Goal: Information Seeking & Learning: Learn about a topic

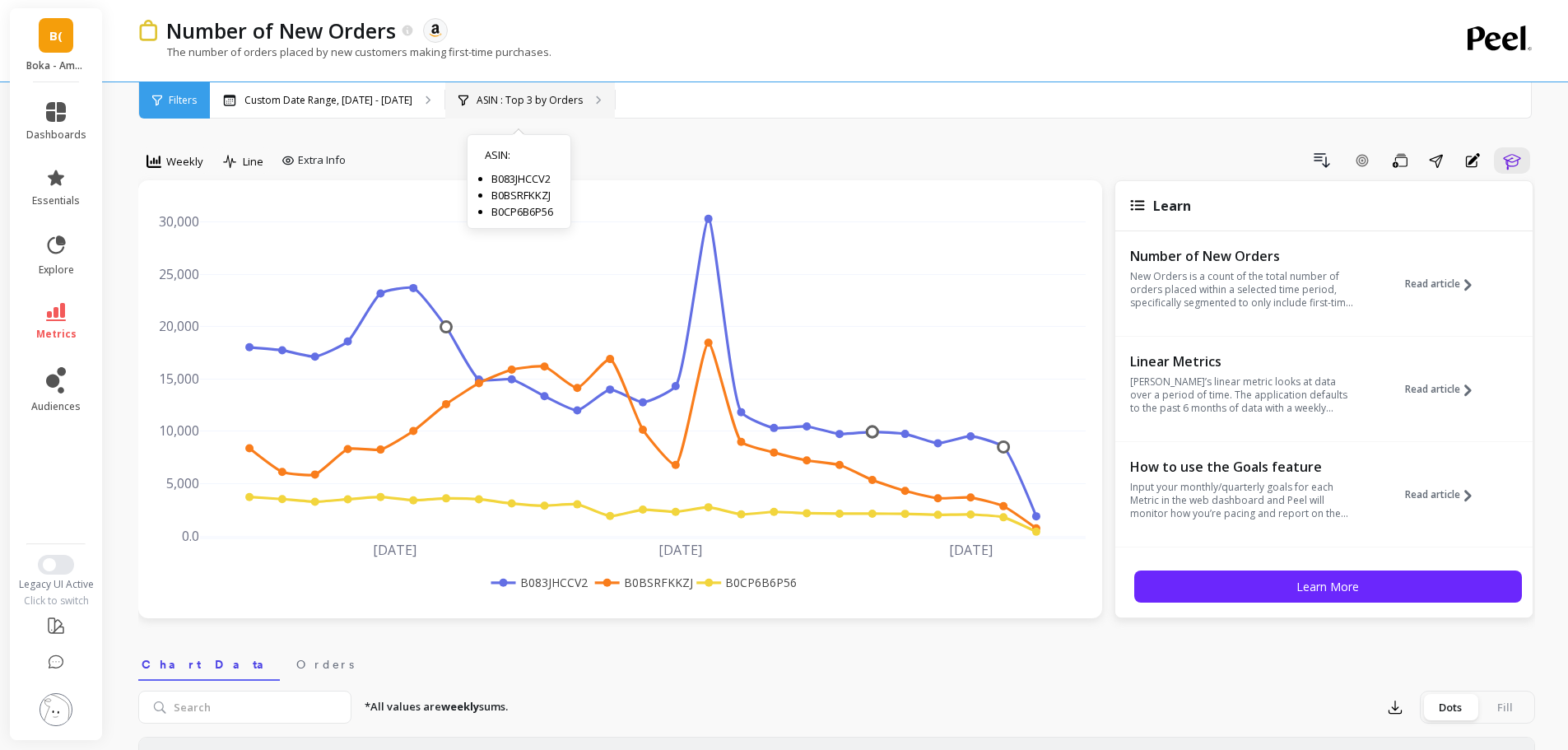
click at [531, 95] on p "ASIN : Top 3 by Orders" at bounding box center [530, 100] width 106 height 13
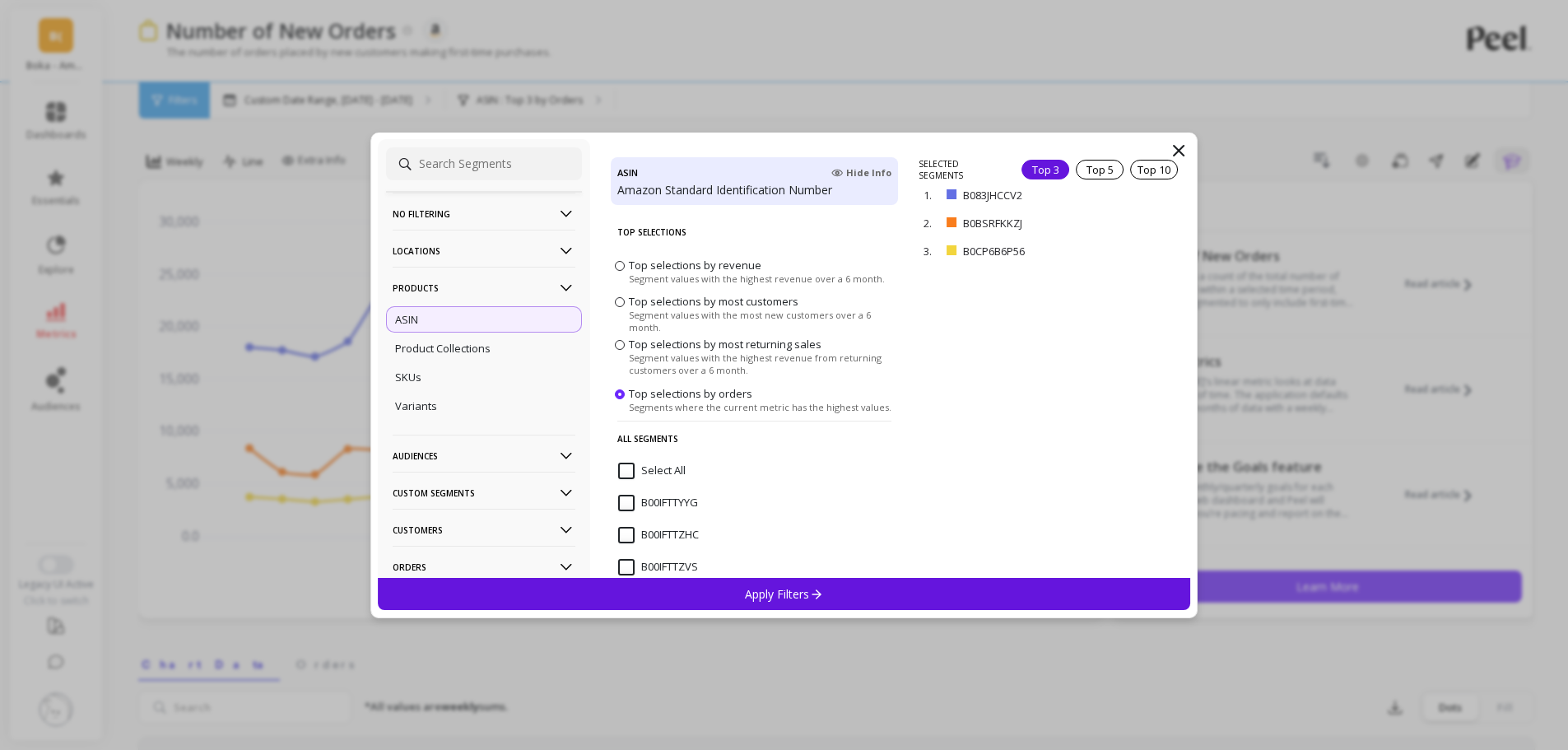
click at [1180, 144] on icon at bounding box center [1179, 151] width 20 height 20
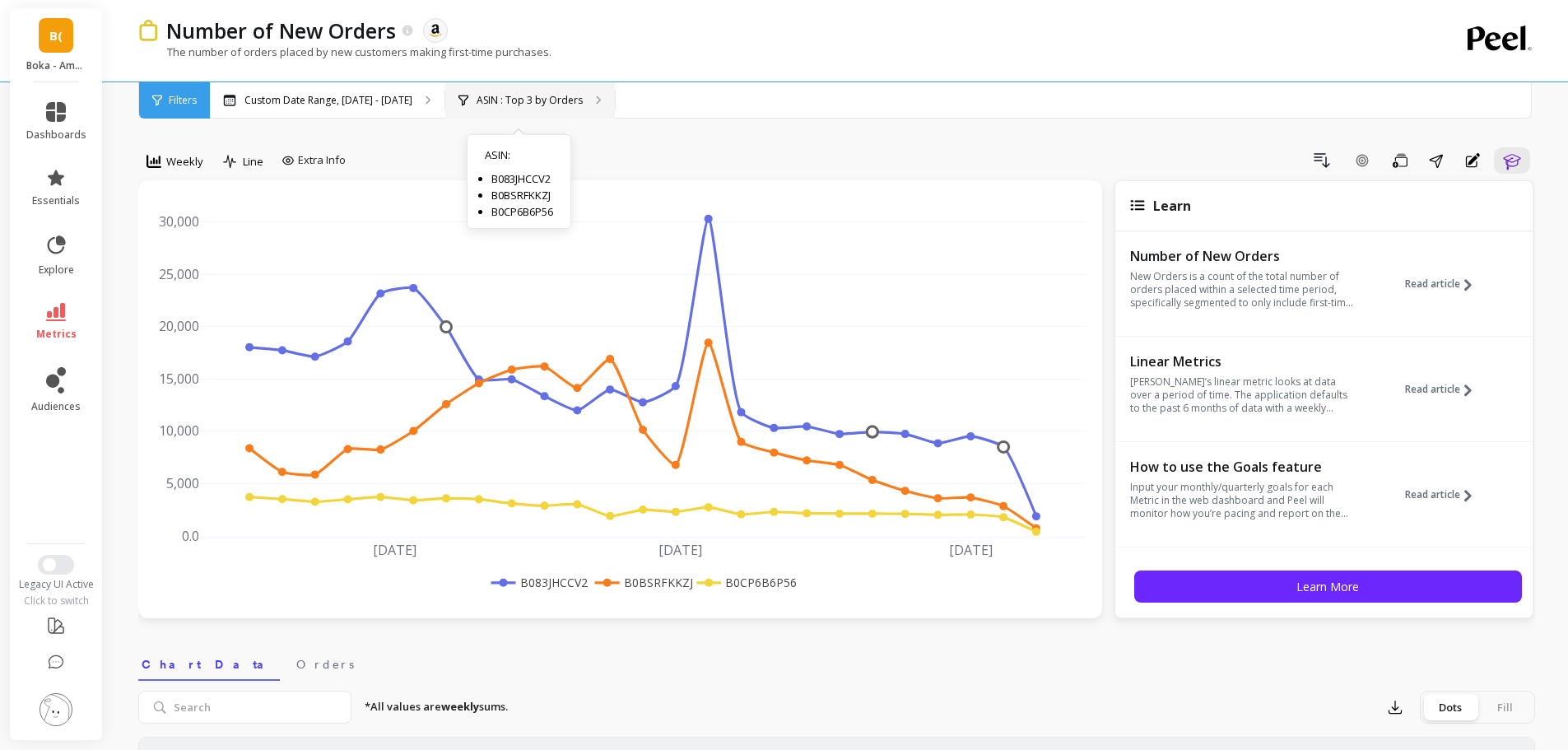
click at [531, 95] on p "ASIN : Top 3 by Orders" at bounding box center [530, 100] width 106 height 13
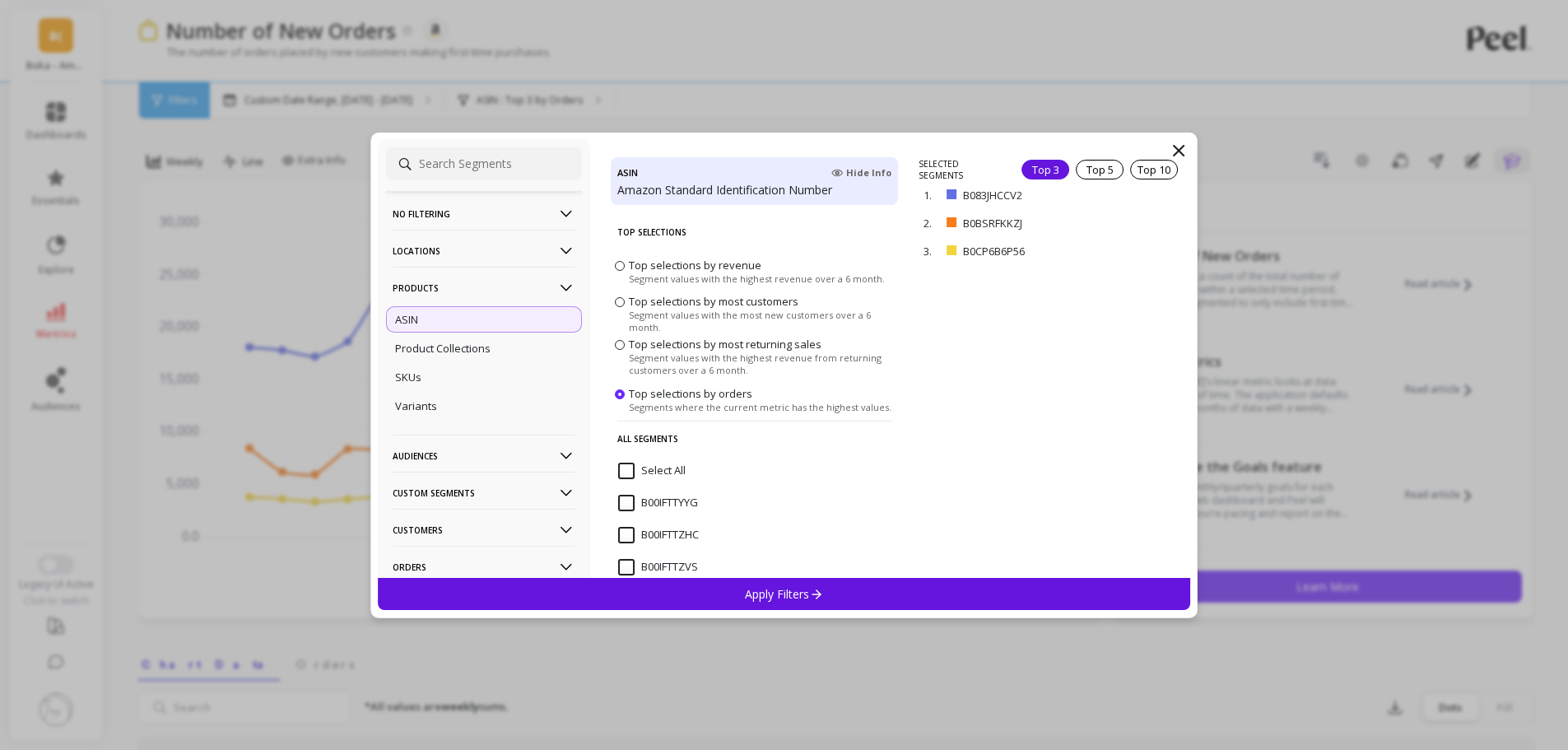
click at [732, 312] on span "Segment values with the most new customers over a 6 month." at bounding box center [761, 321] width 265 height 25
click at [0, 0] on input "Top selections by most customers Segment values with the most new customers ove…" at bounding box center [0, 0] width 0 height 0
click at [655, 264] on span "Top selections by revenue" at bounding box center [695, 264] width 133 height 15
click at [0, 0] on input "Top selections by revenue Segment values with the highest revenue over a 6 mont…" at bounding box center [0, 0] width 0 height 0
click at [718, 309] on span "Segment values with the most new customers over a 6 month." at bounding box center [761, 321] width 265 height 25
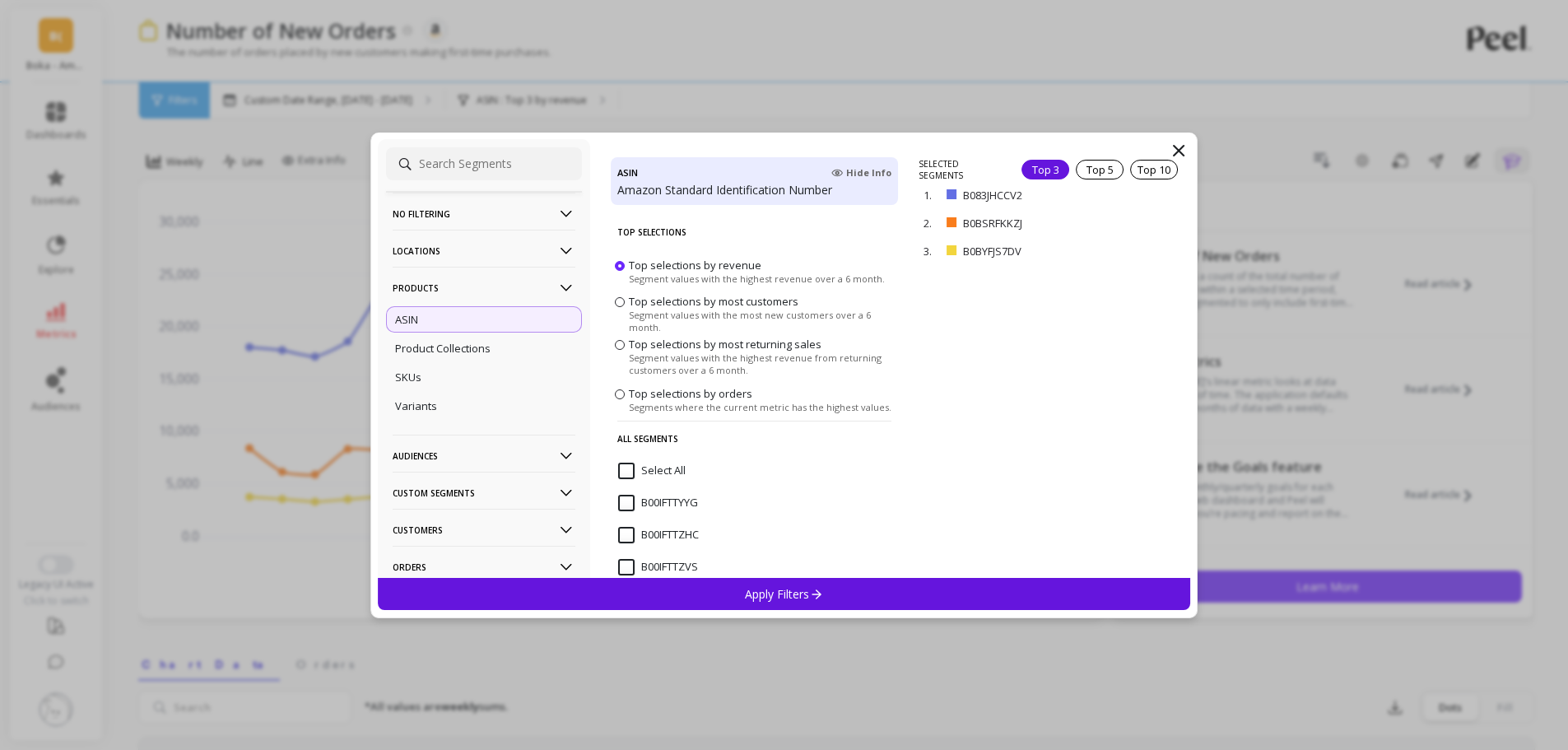
click at [0, 0] on input "Top selections by most customers Segment values with the most new customers ove…" at bounding box center [0, 0] width 0 height 0
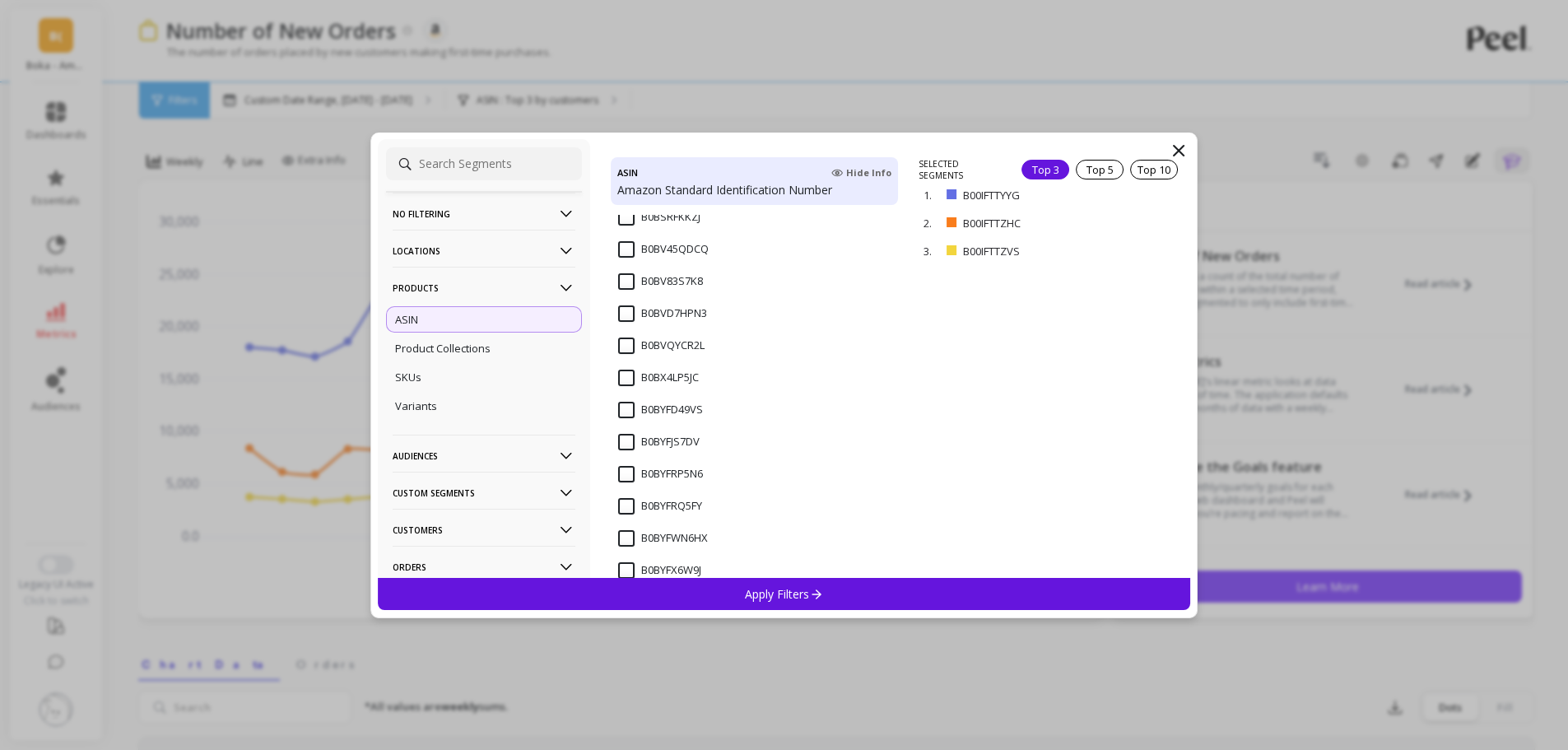
scroll to position [4449, 0]
click at [627, 451] on input "B0BYFWN6HX" at bounding box center [664, 456] width 90 height 16
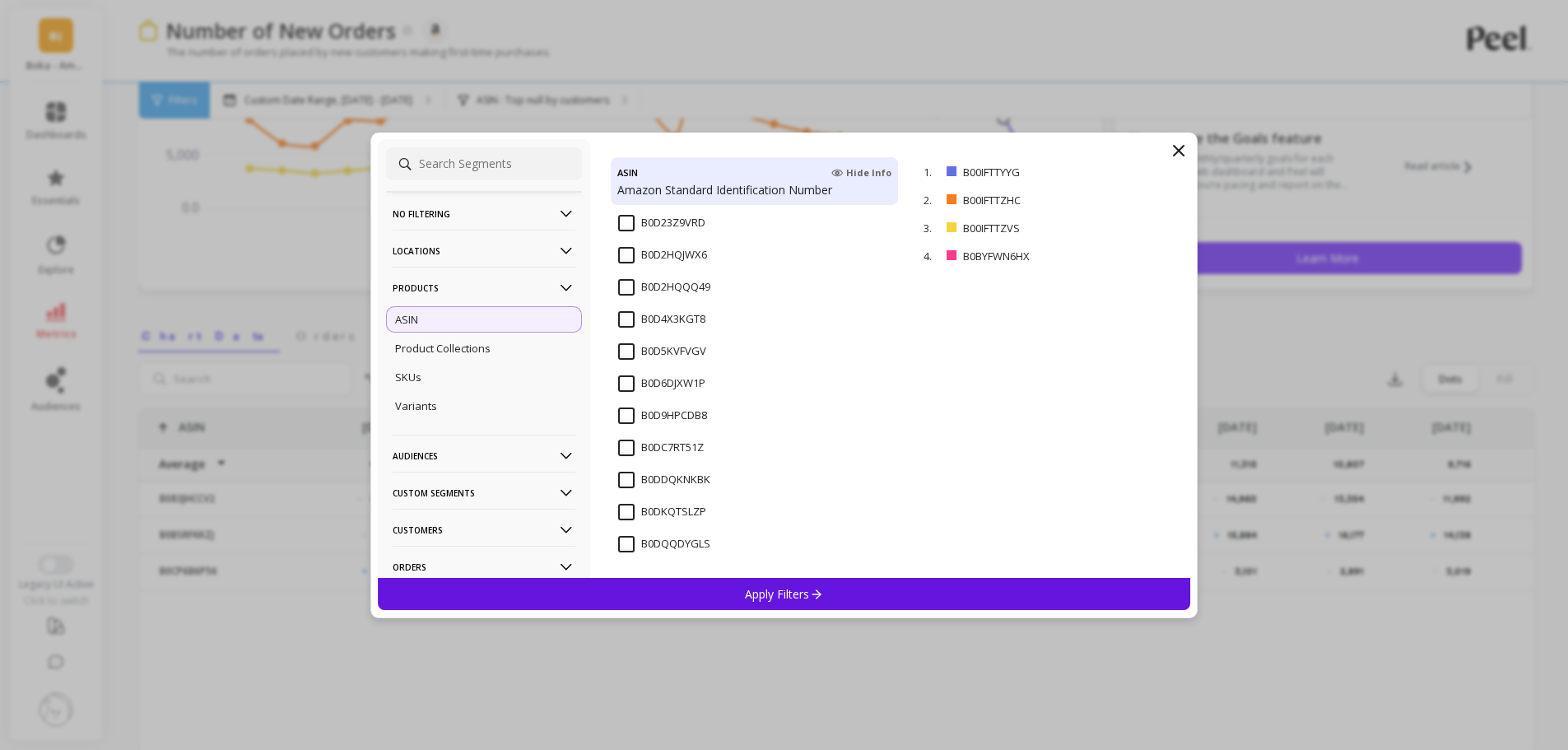
scroll to position [330, 0]
click at [802, 593] on p "Apply Filters" at bounding box center [784, 595] width 78 height 16
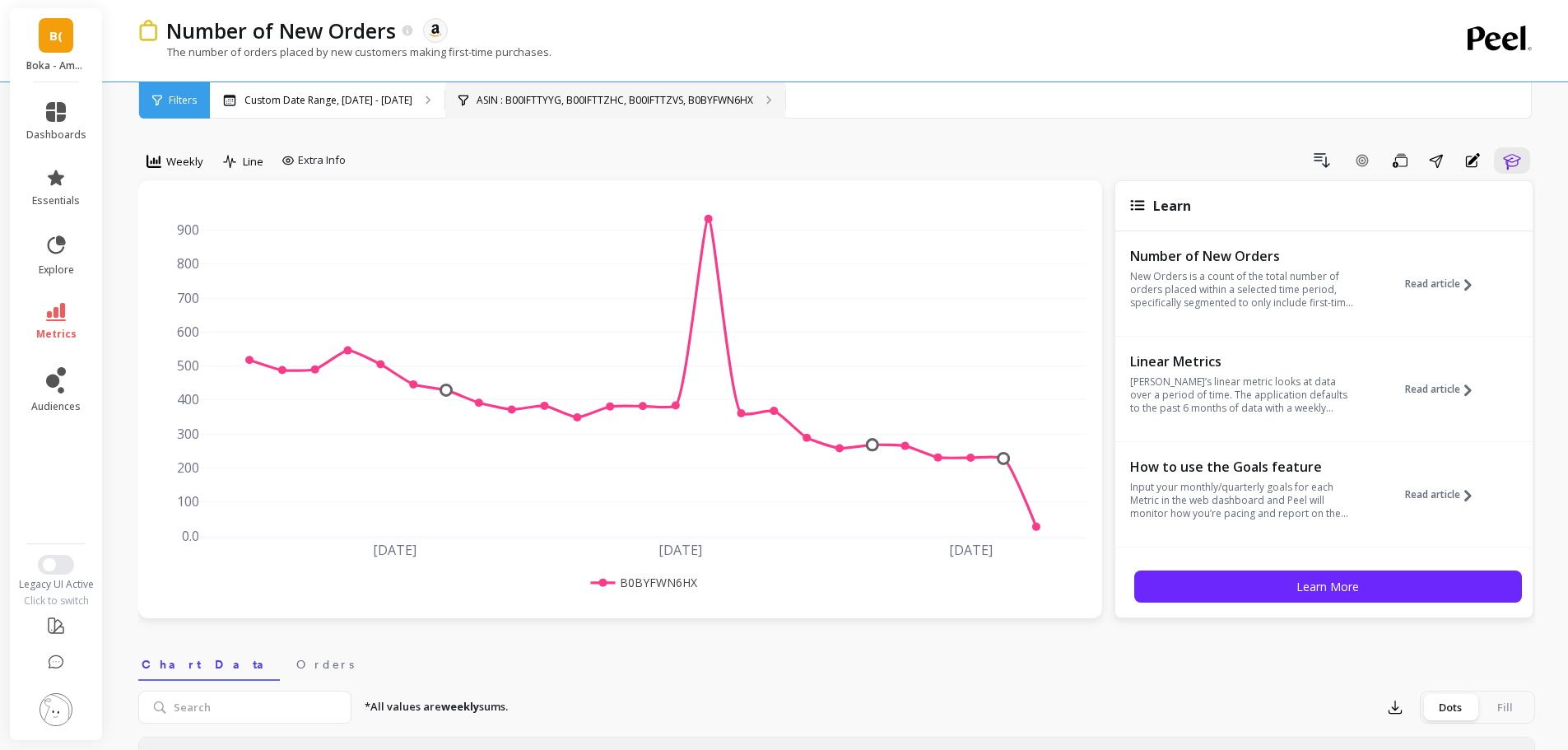
click at [617, 96] on p "ASIN : B00IFTTYYG, B00IFTTZHC, B00IFTTZVS, B0BYFWN6HX" at bounding box center [615, 100] width 277 height 13
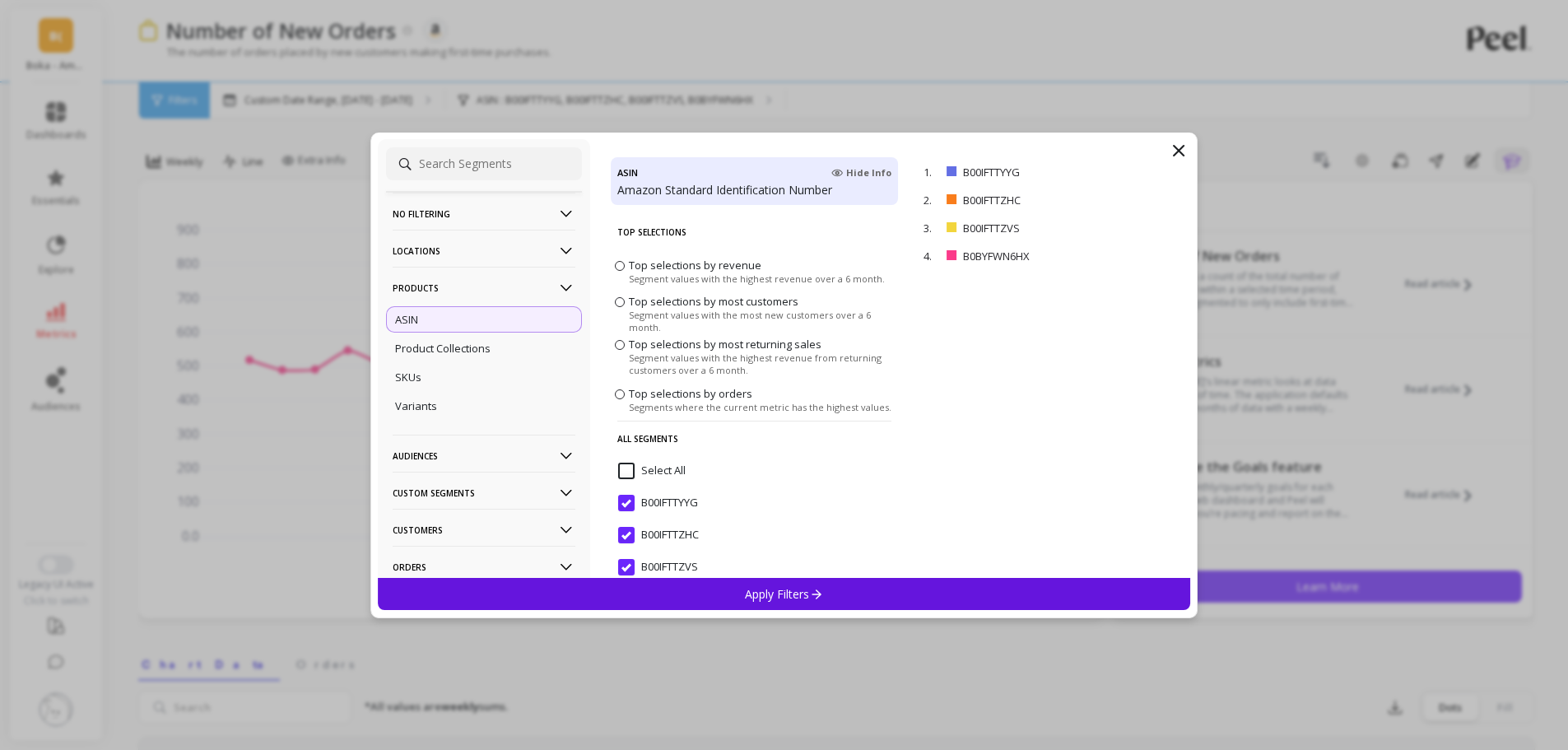
click at [659, 400] on span "Top selections by orders" at bounding box center [691, 393] width 124 height 15
click at [0, 0] on input "Top selections by orders Segments where the current metric has the highest valu…" at bounding box center [0, 0] width 0 height 0
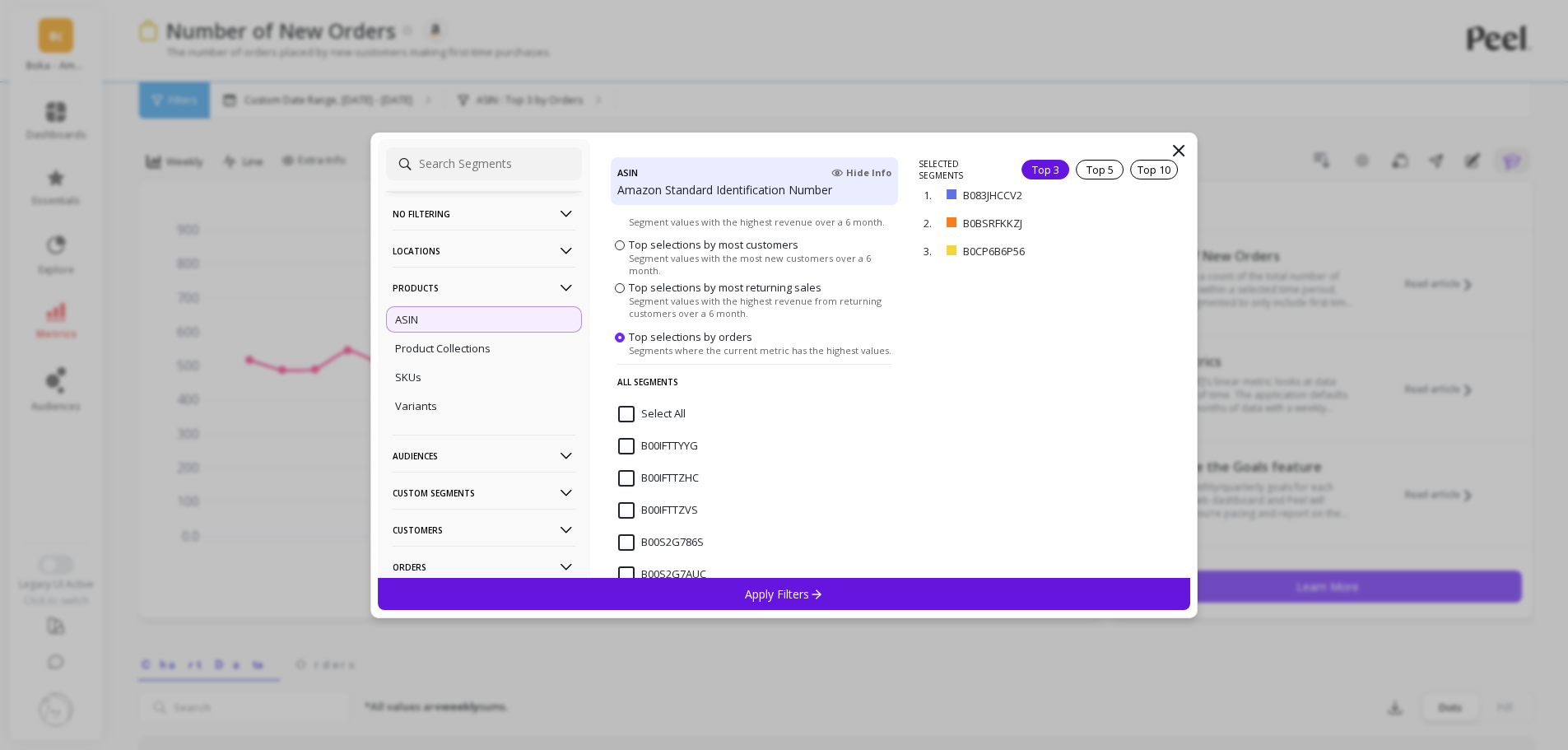
scroll to position [82, 0]
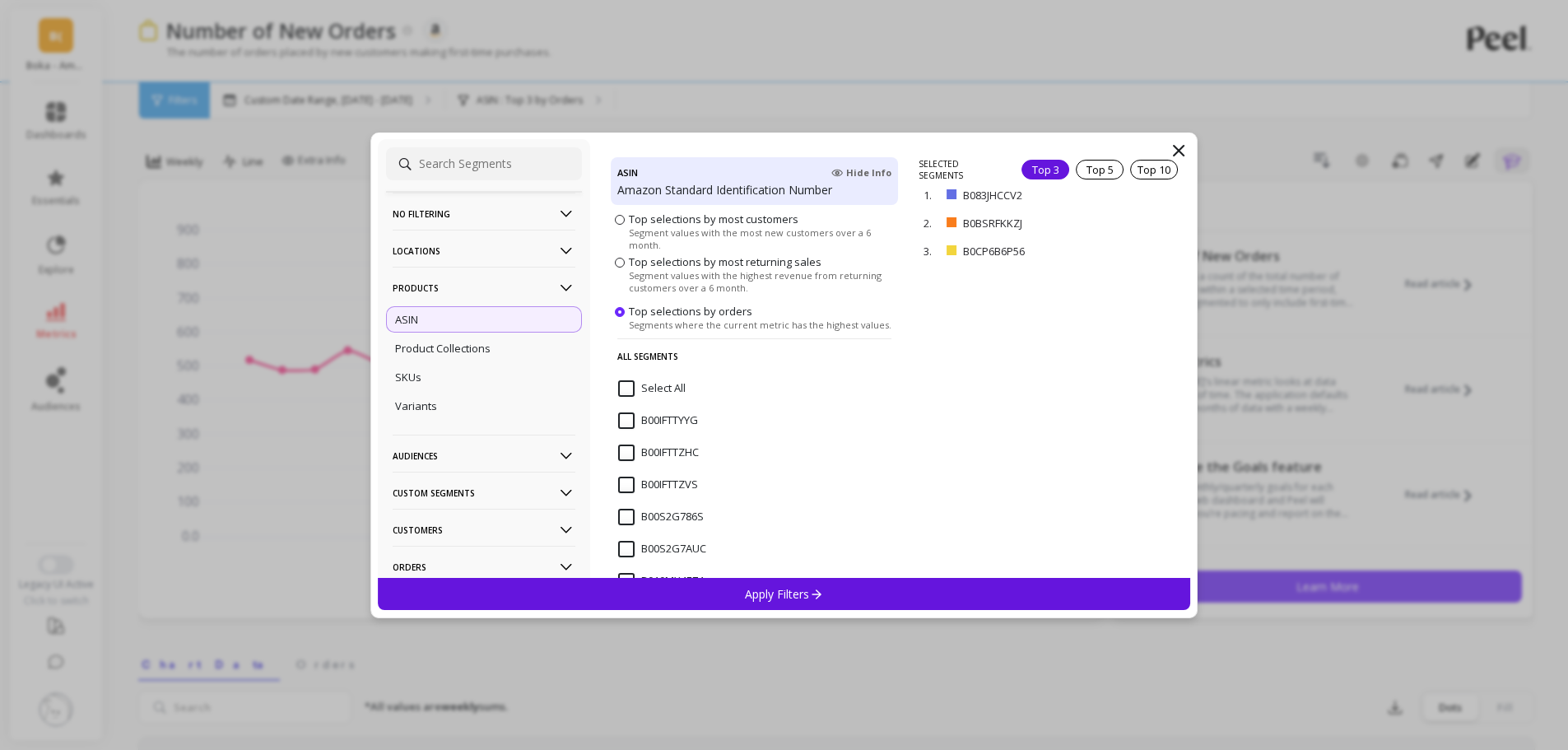
click at [896, 595] on div "Apply Filters" at bounding box center [784, 594] width 813 height 32
